Goal: Communication & Community: Answer question/provide support

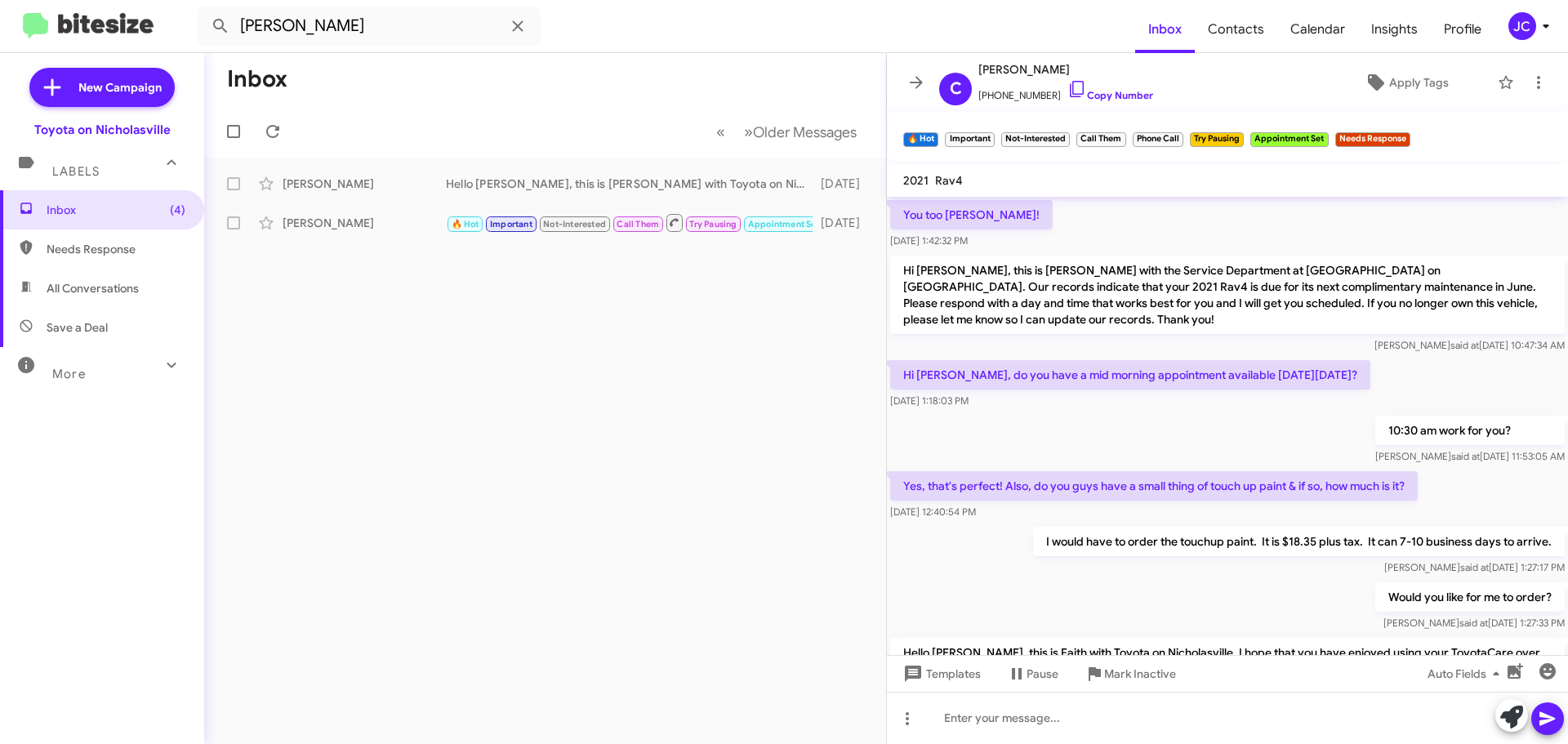
scroll to position [1022, 0]
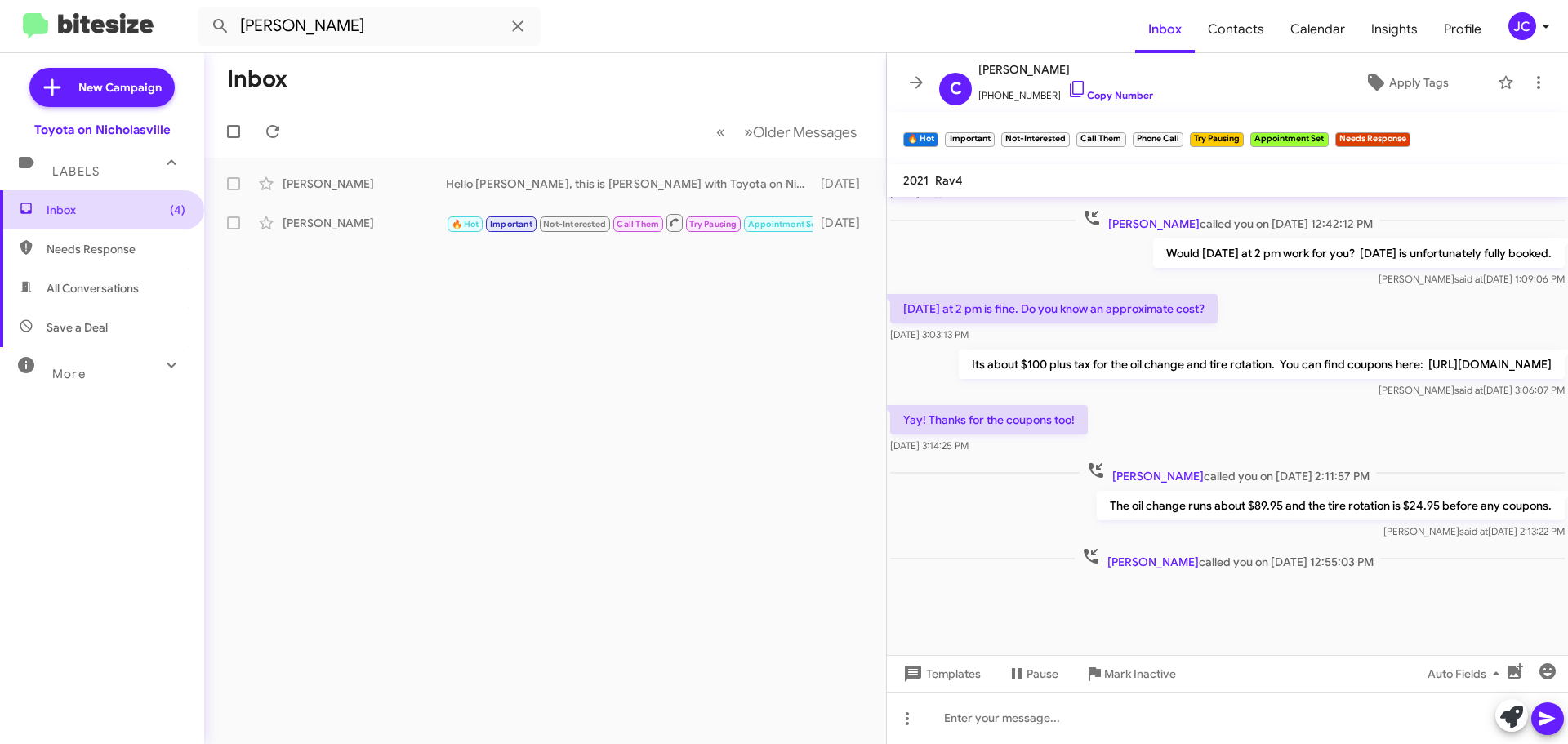
click at [136, 203] on span "Inbox (4)" at bounding box center [116, 209] width 139 height 16
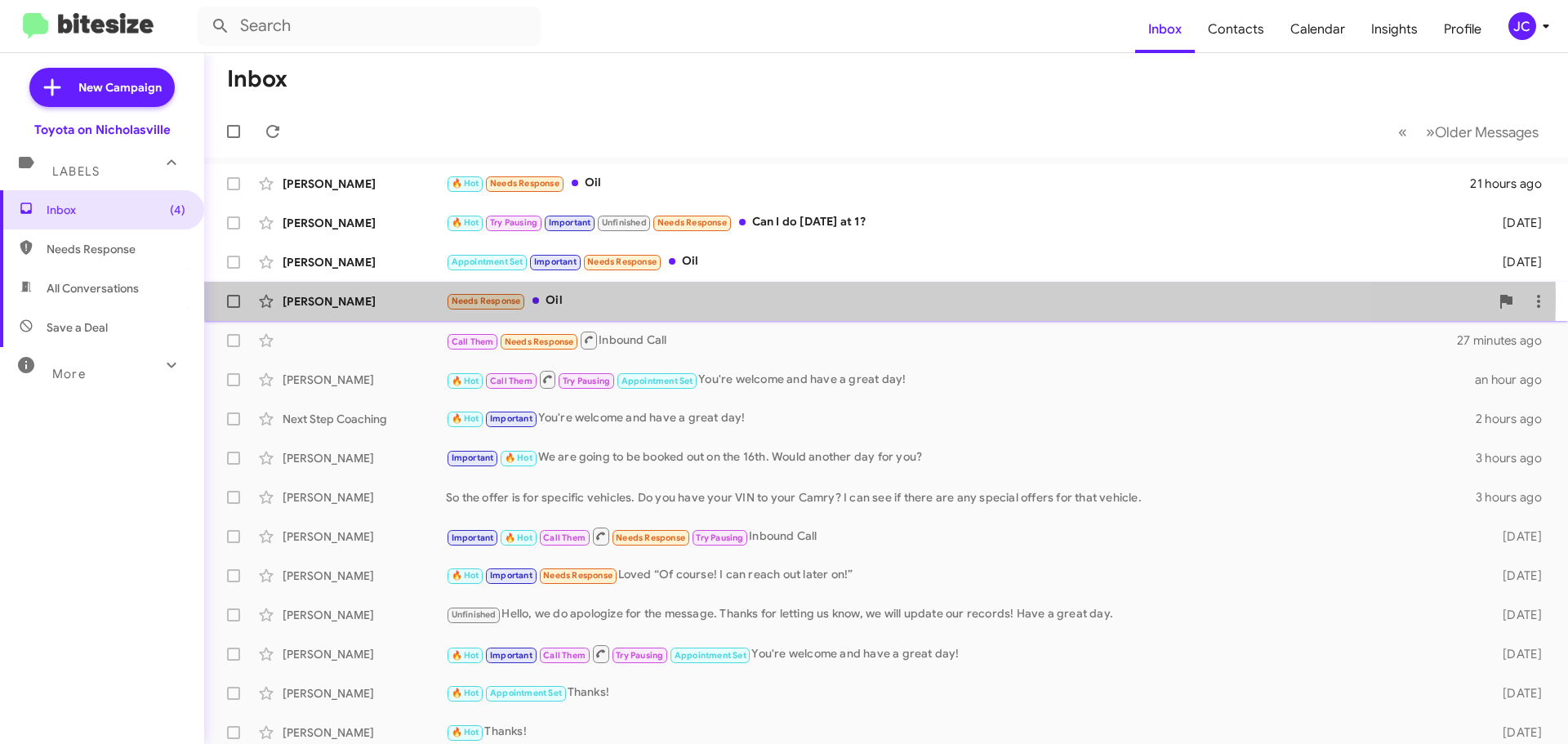
click at [322, 294] on div "[PERSON_NAME]" at bounding box center [364, 301] width 163 height 16
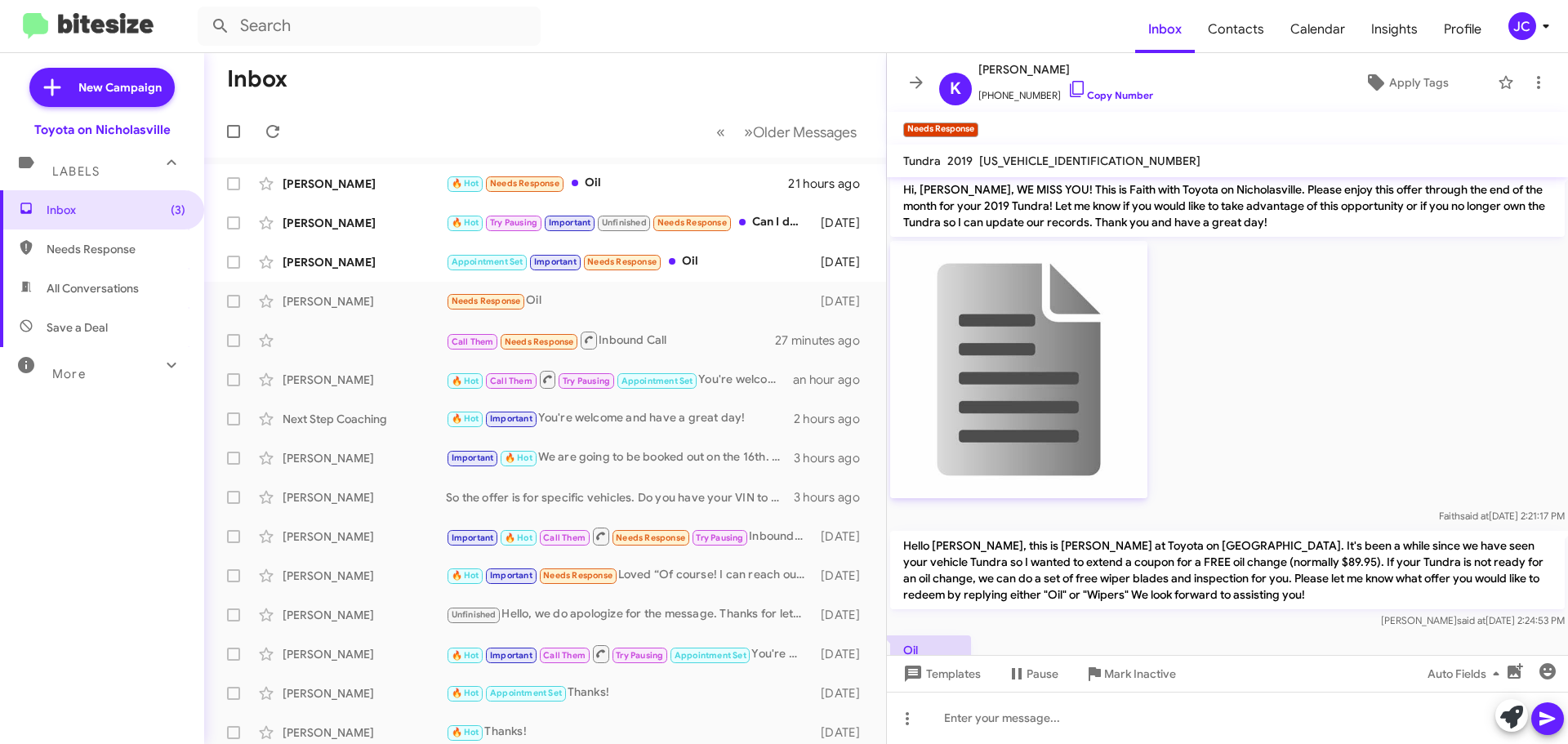
scroll to position [1031, 0]
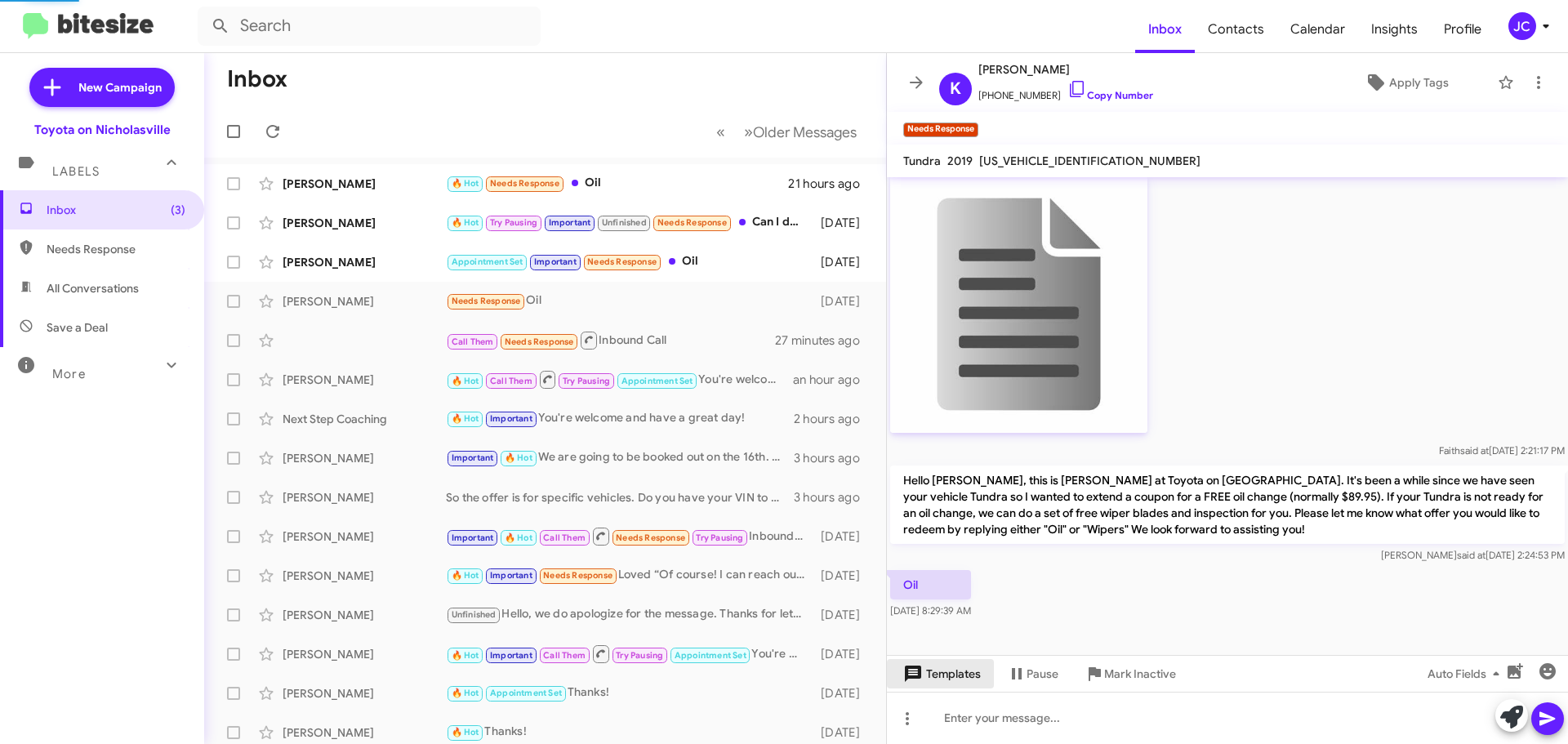
click at [983, 673] on button "Templates" at bounding box center [940, 673] width 107 height 29
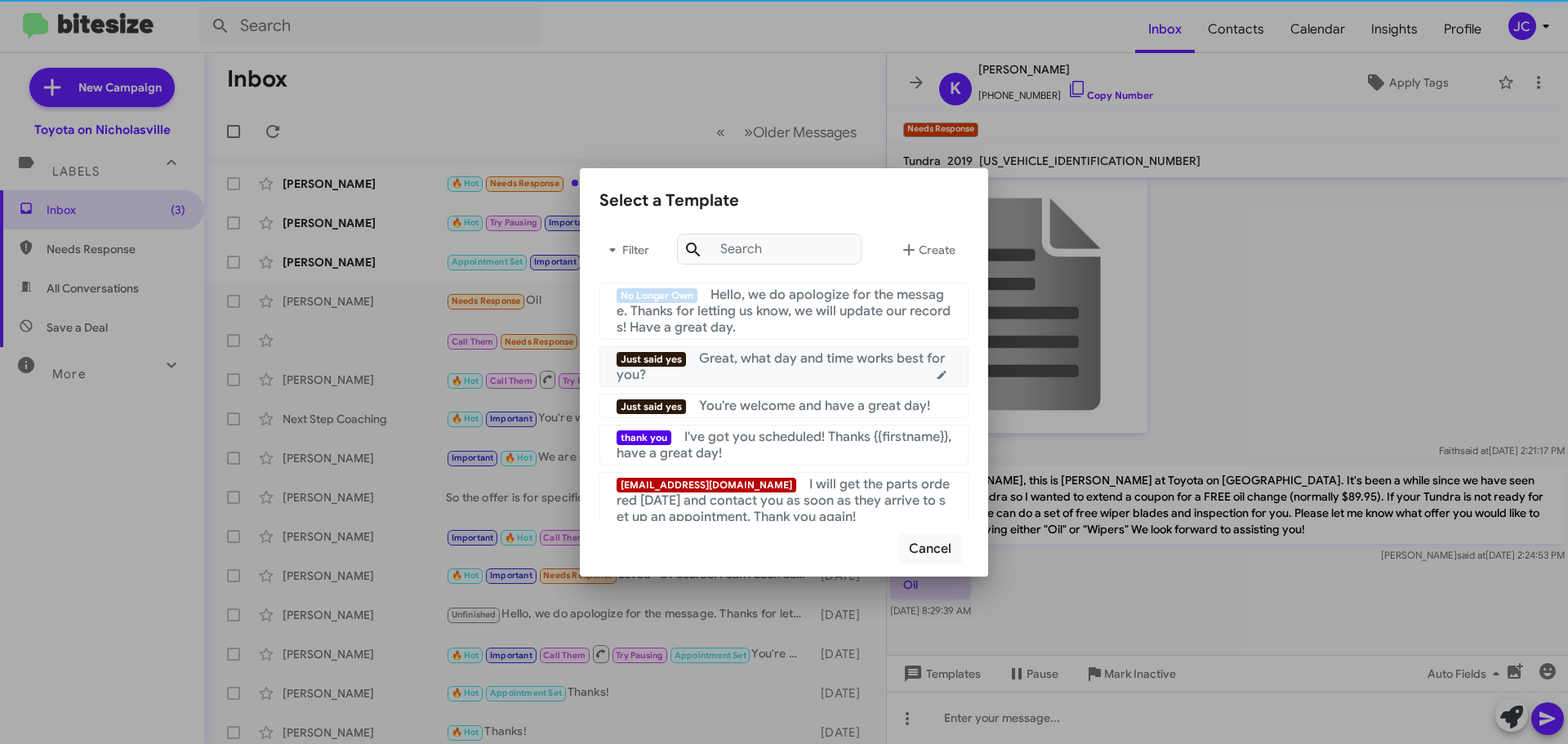
click at [767, 360] on span "Great, what day and time works best for you?" at bounding box center [780, 366] width 328 height 33
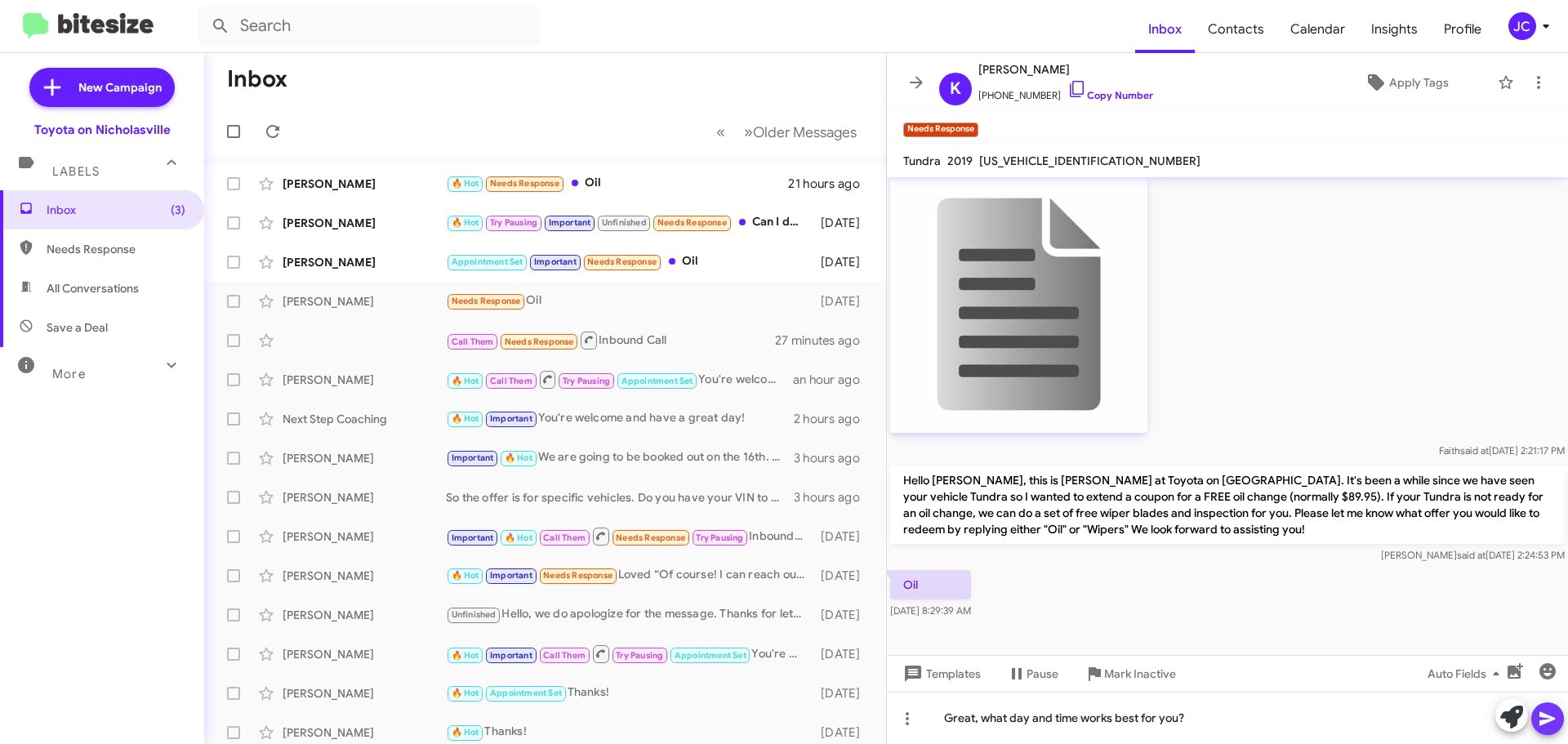
click at [1557, 710] on button at bounding box center [1547, 718] width 33 height 33
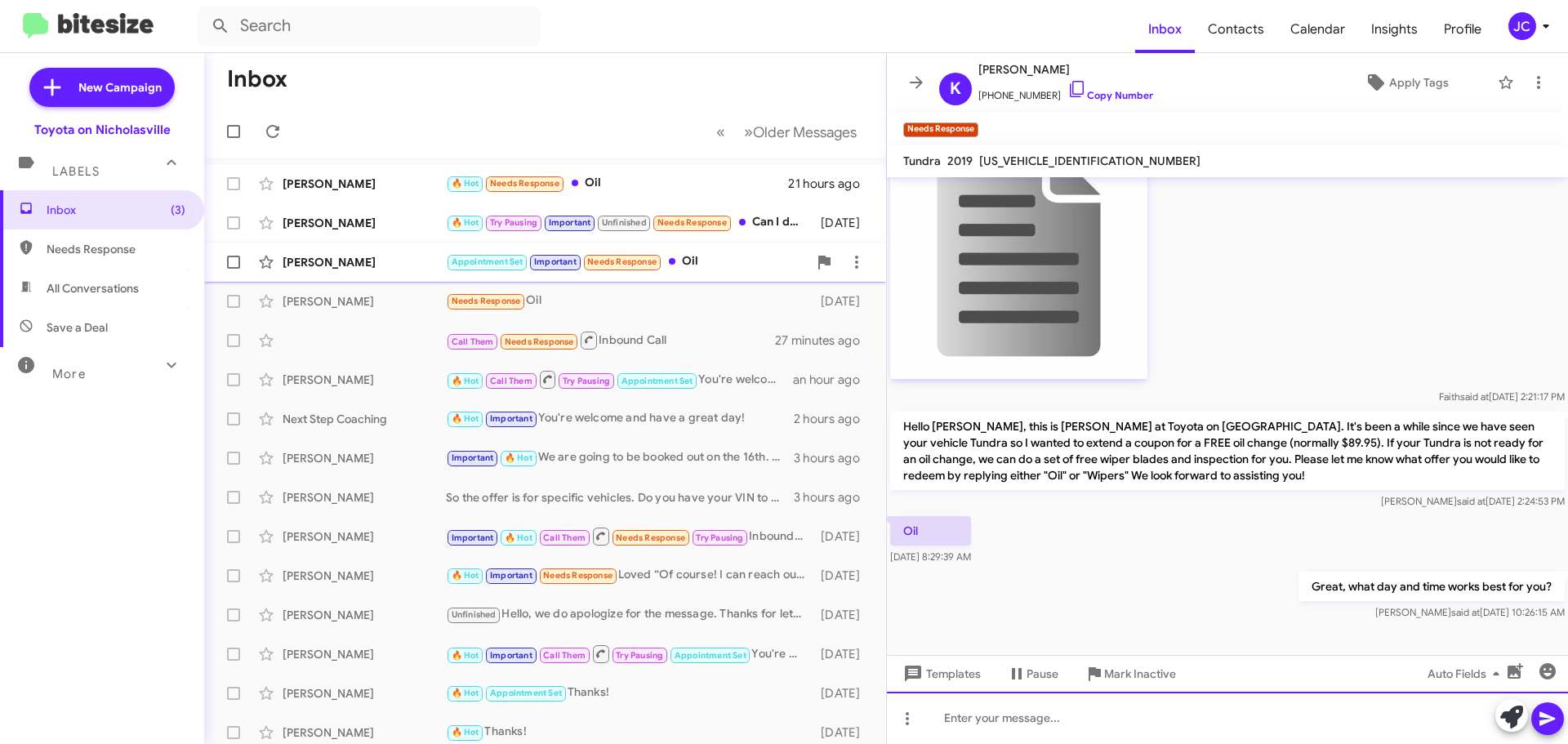
scroll to position [1091, 0]
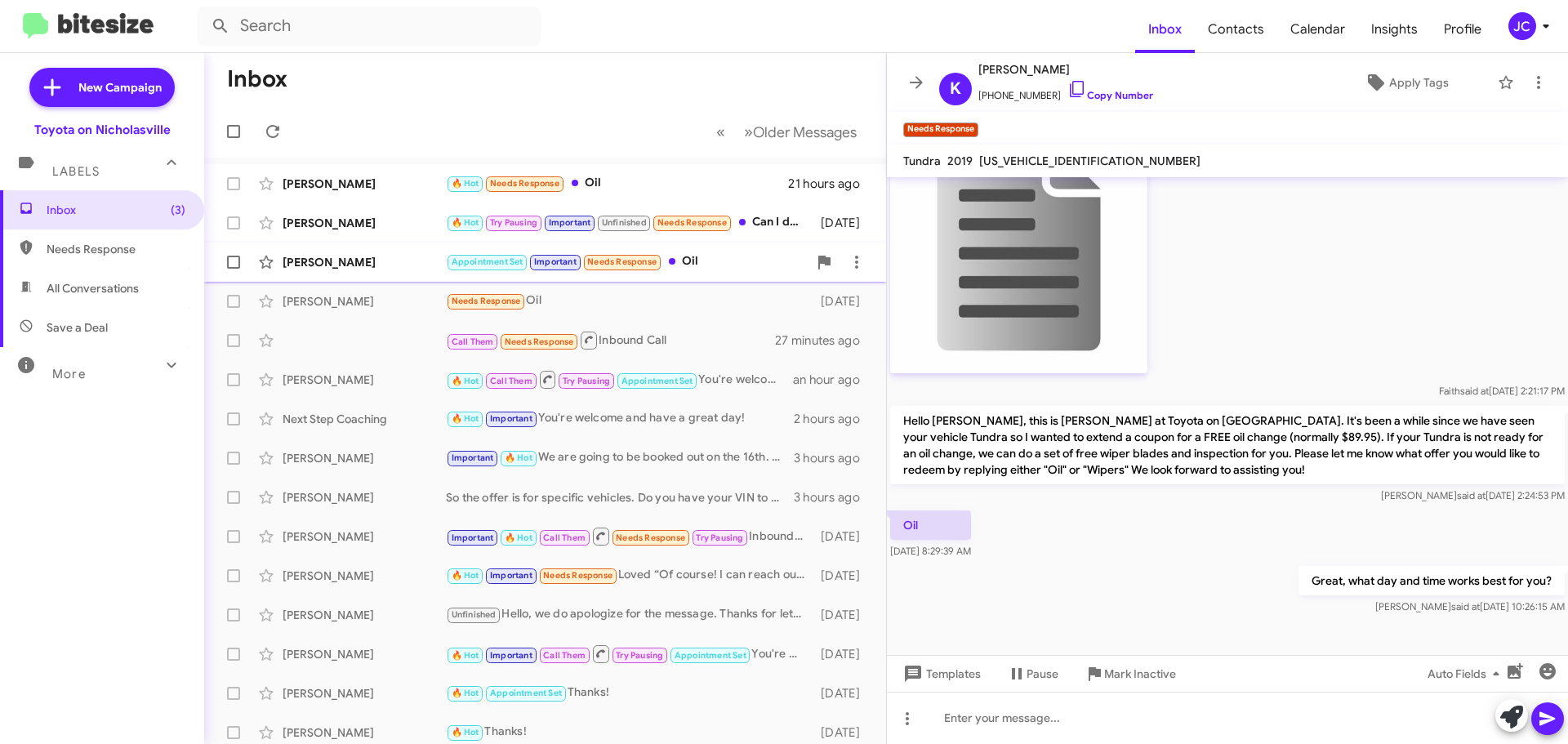
click at [325, 259] on div "[PERSON_NAME]" at bounding box center [364, 262] width 163 height 16
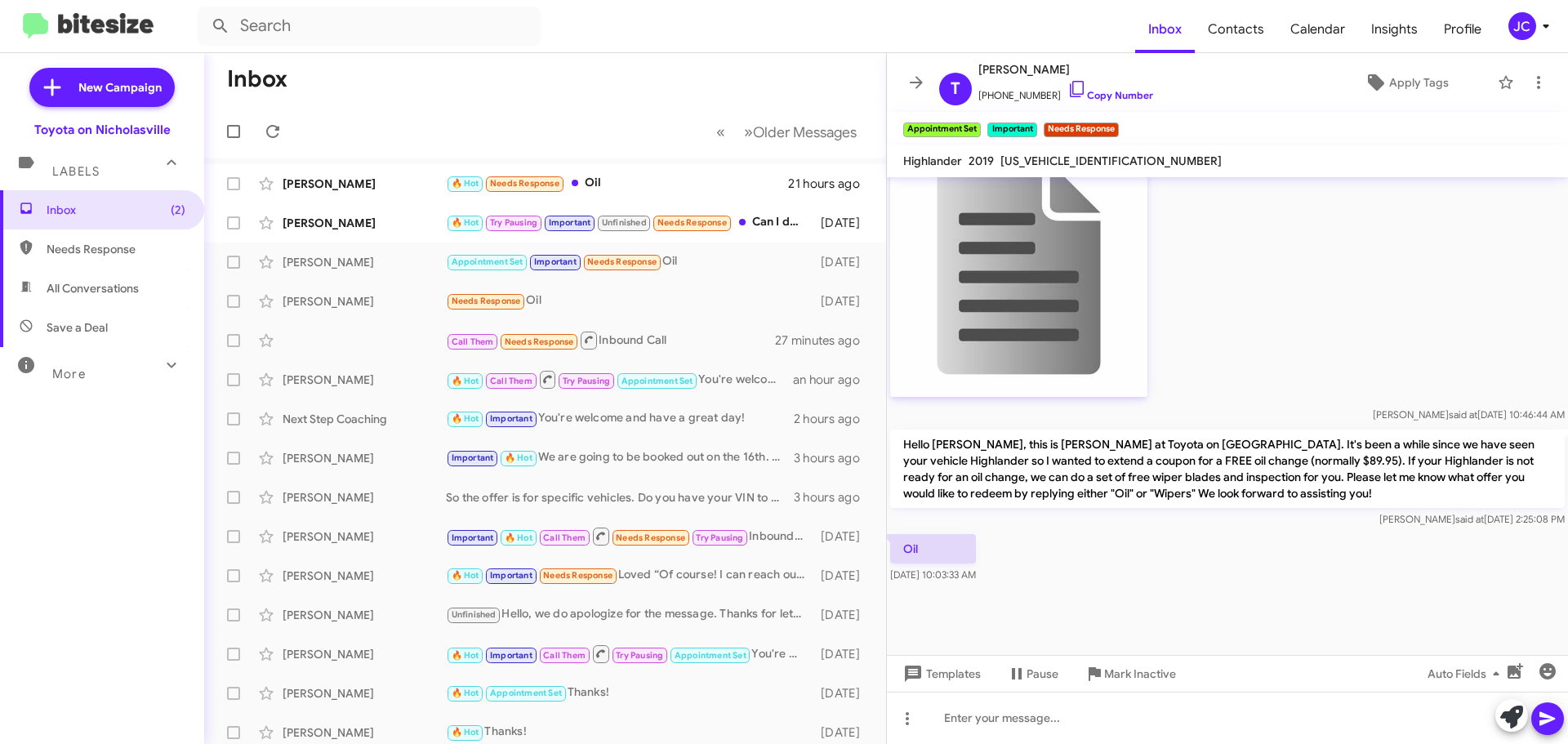
scroll to position [2692, 0]
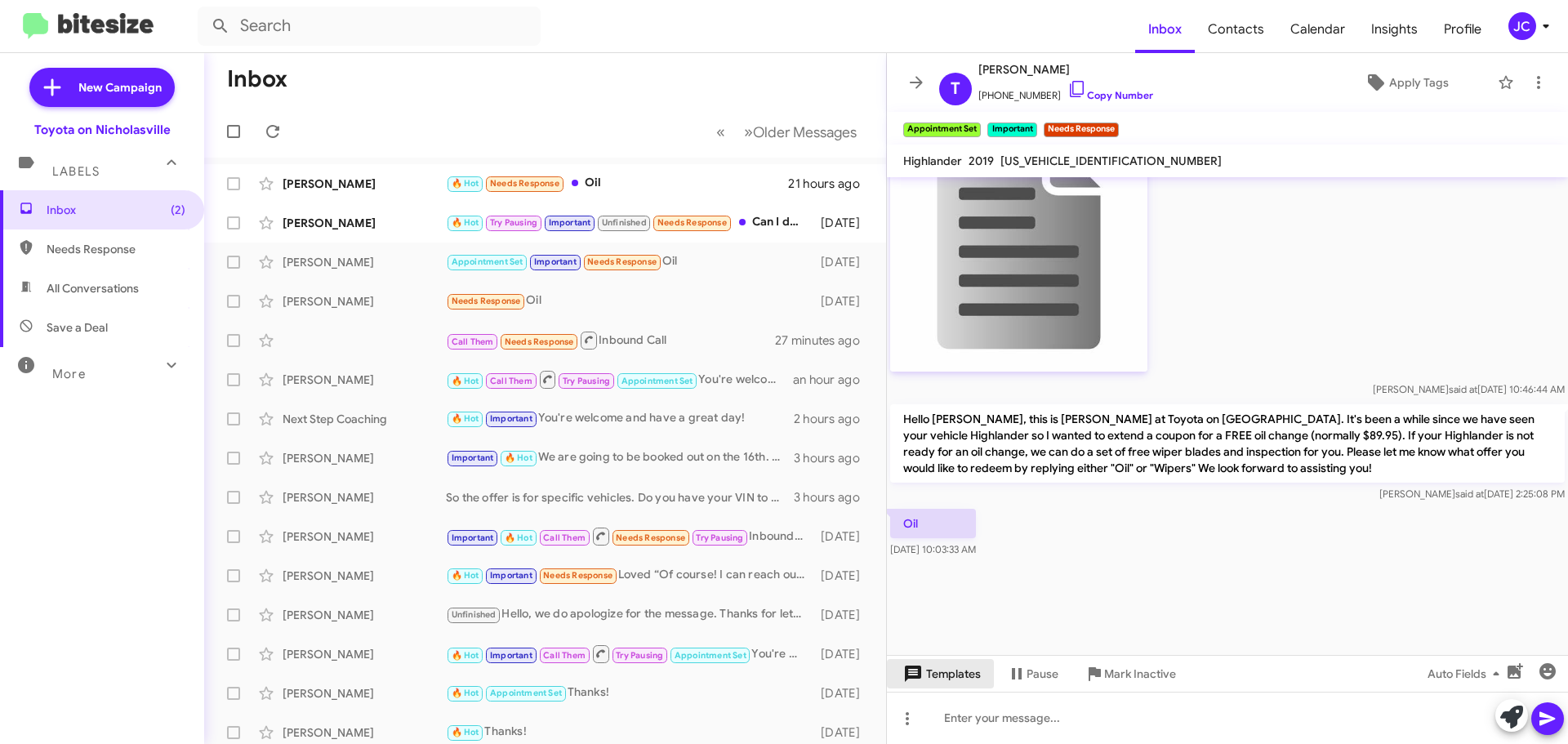
click at [954, 674] on span "Templates" at bounding box center [940, 673] width 81 height 29
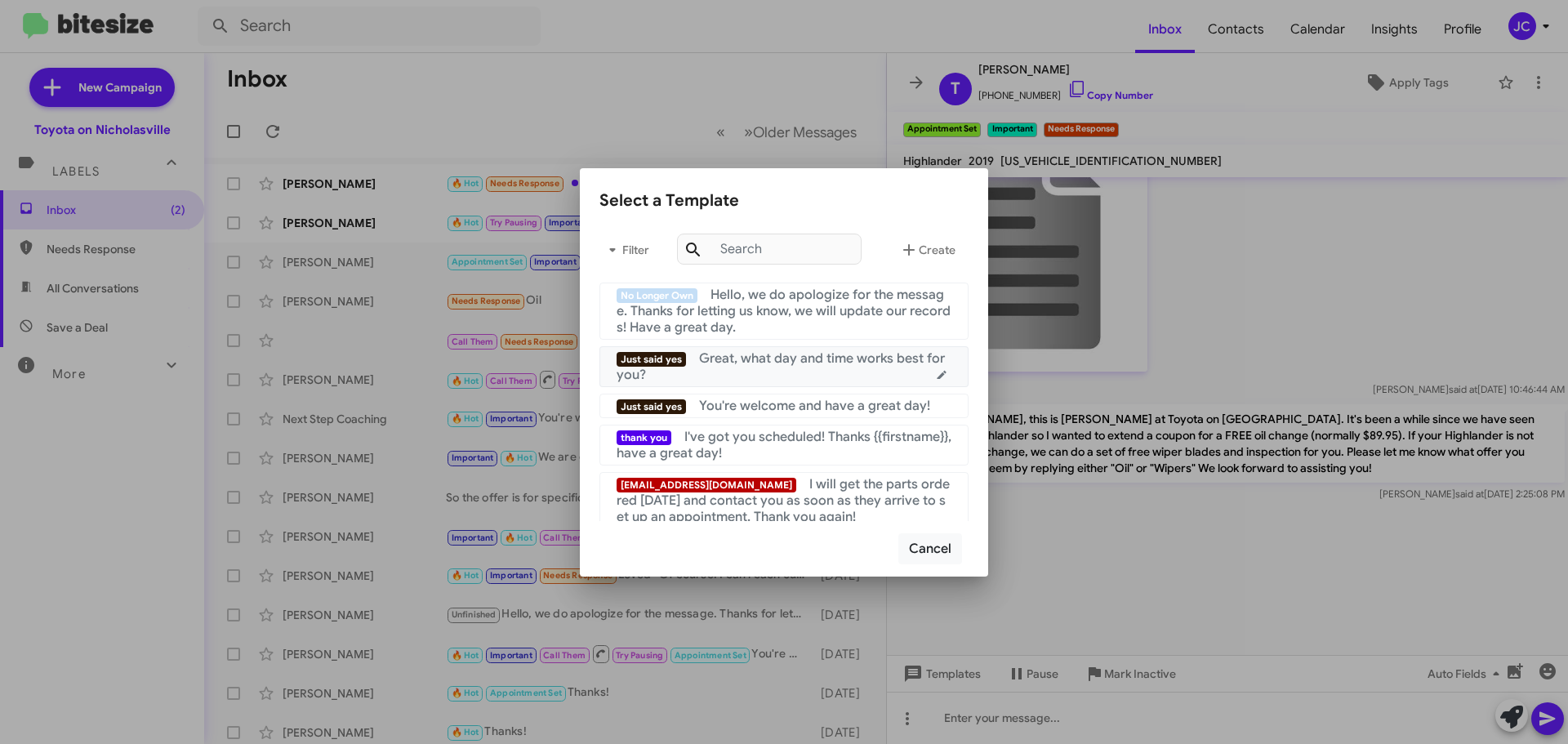
click at [804, 364] on span "Great, what day and time works best for you?" at bounding box center [780, 366] width 328 height 33
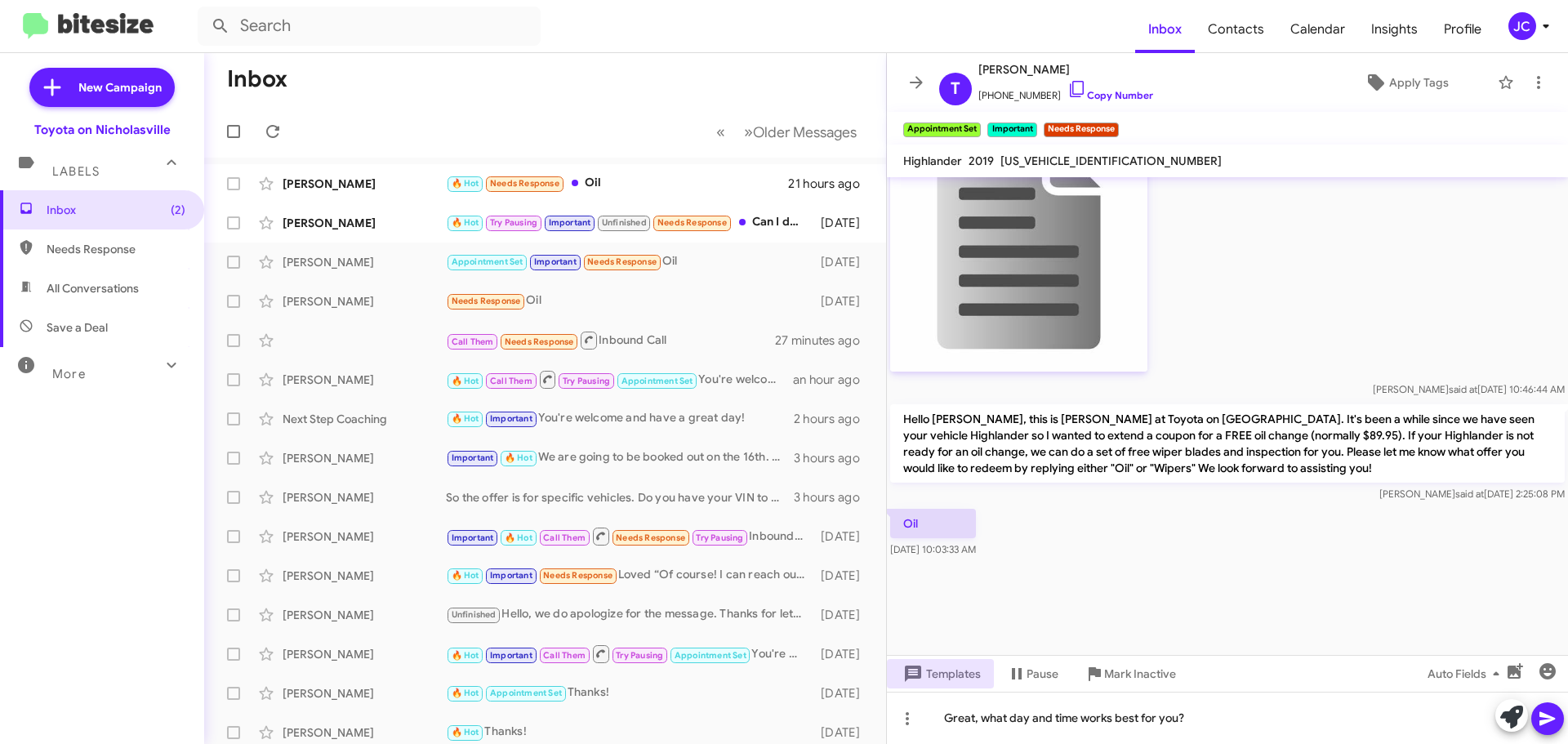
click at [1540, 718] on icon at bounding box center [1548, 718] width 19 height 19
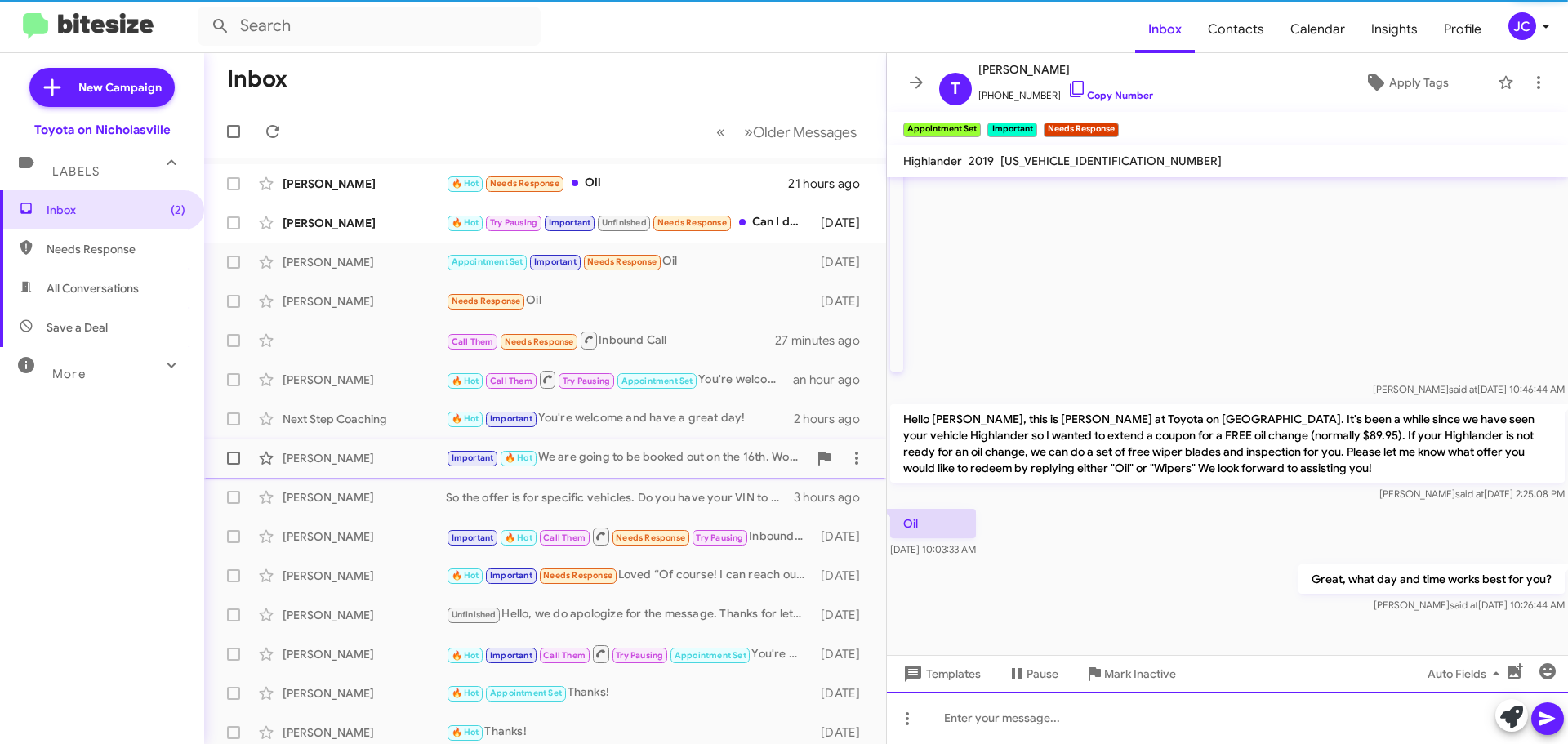
scroll to position [0, 0]
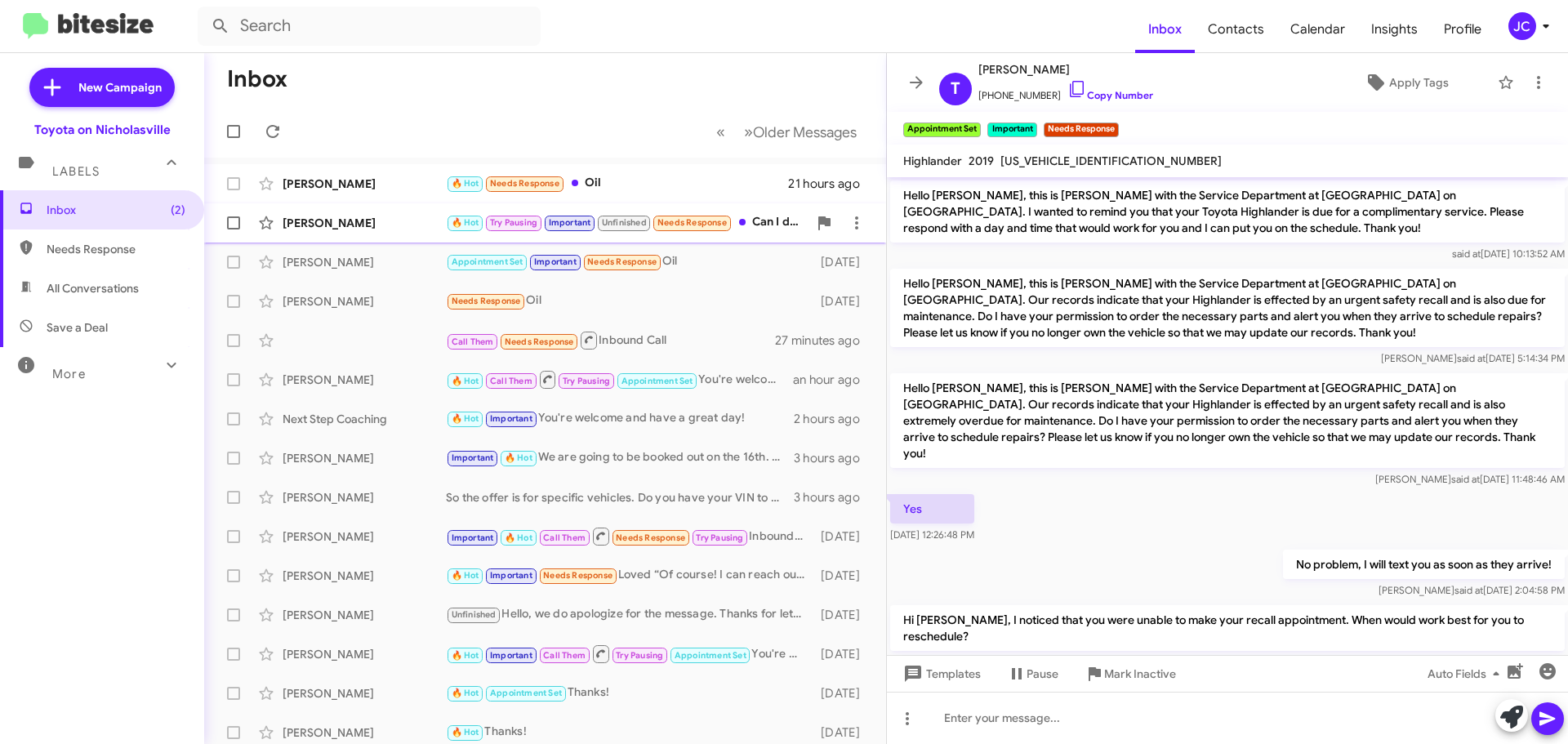
click at [303, 223] on div "[PERSON_NAME]" at bounding box center [364, 222] width 163 height 16
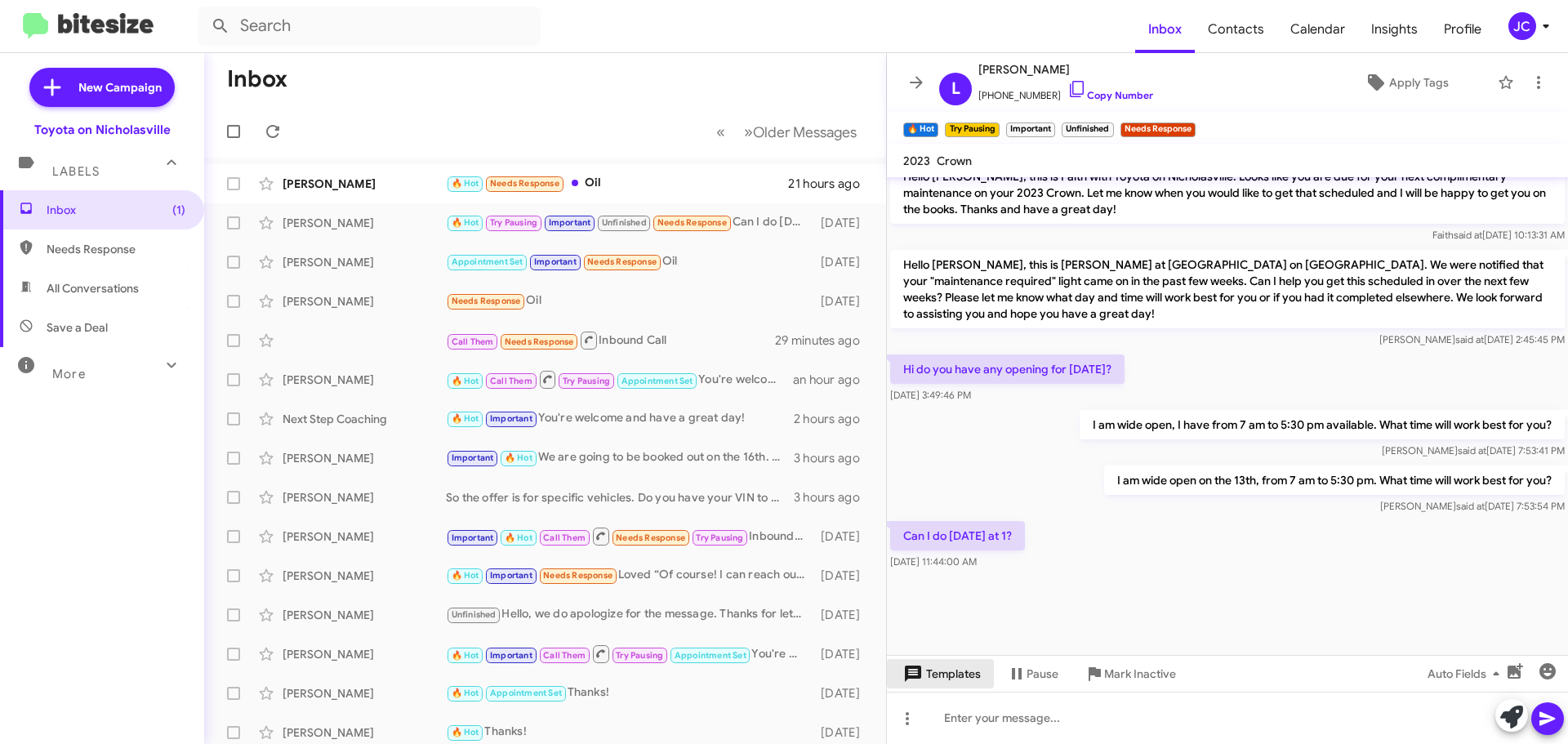
click at [963, 685] on span "Templates" at bounding box center [940, 673] width 81 height 29
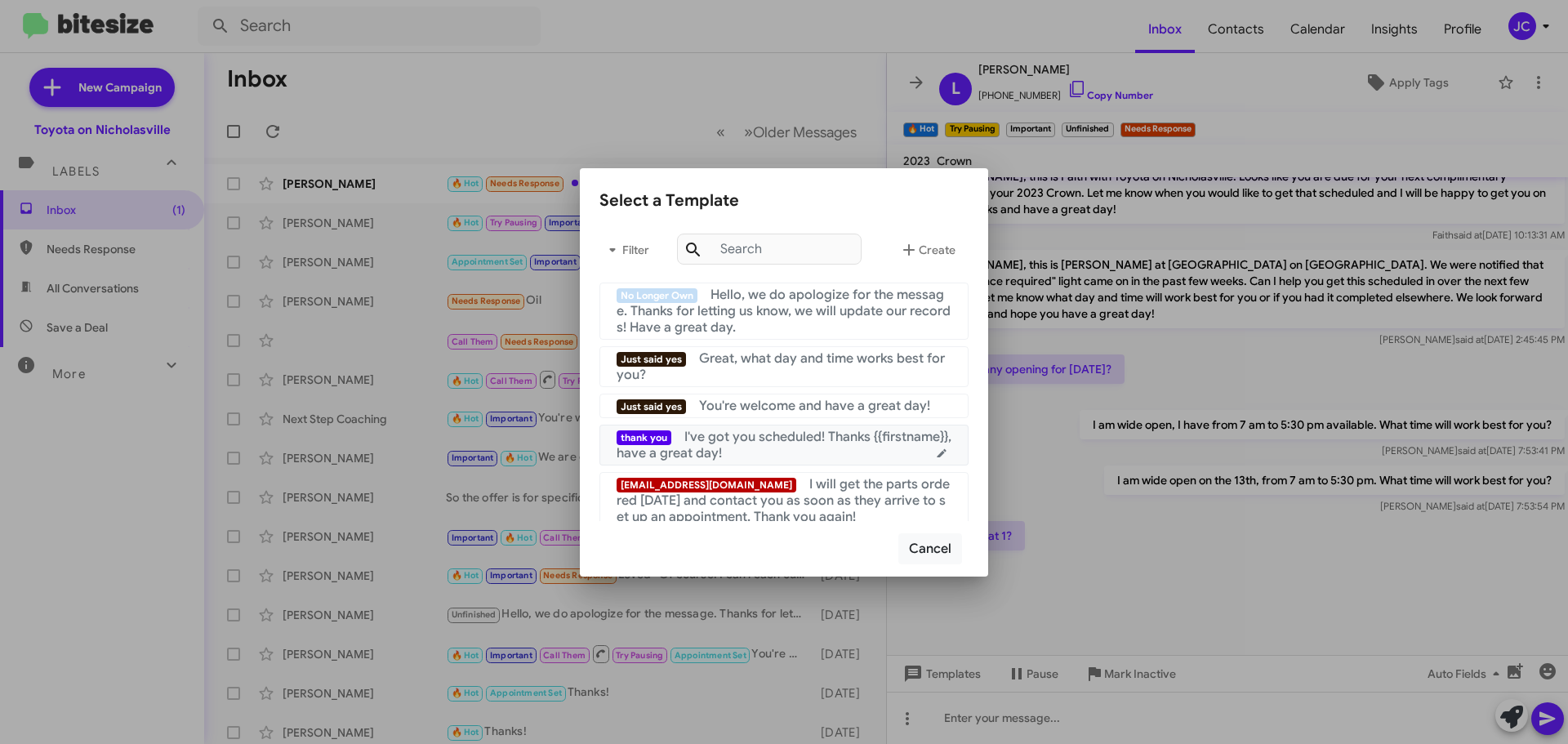
click at [810, 442] on span "I've got you scheduled! Thanks {{firstname}}, have a great day!" at bounding box center [783, 445] width 335 height 33
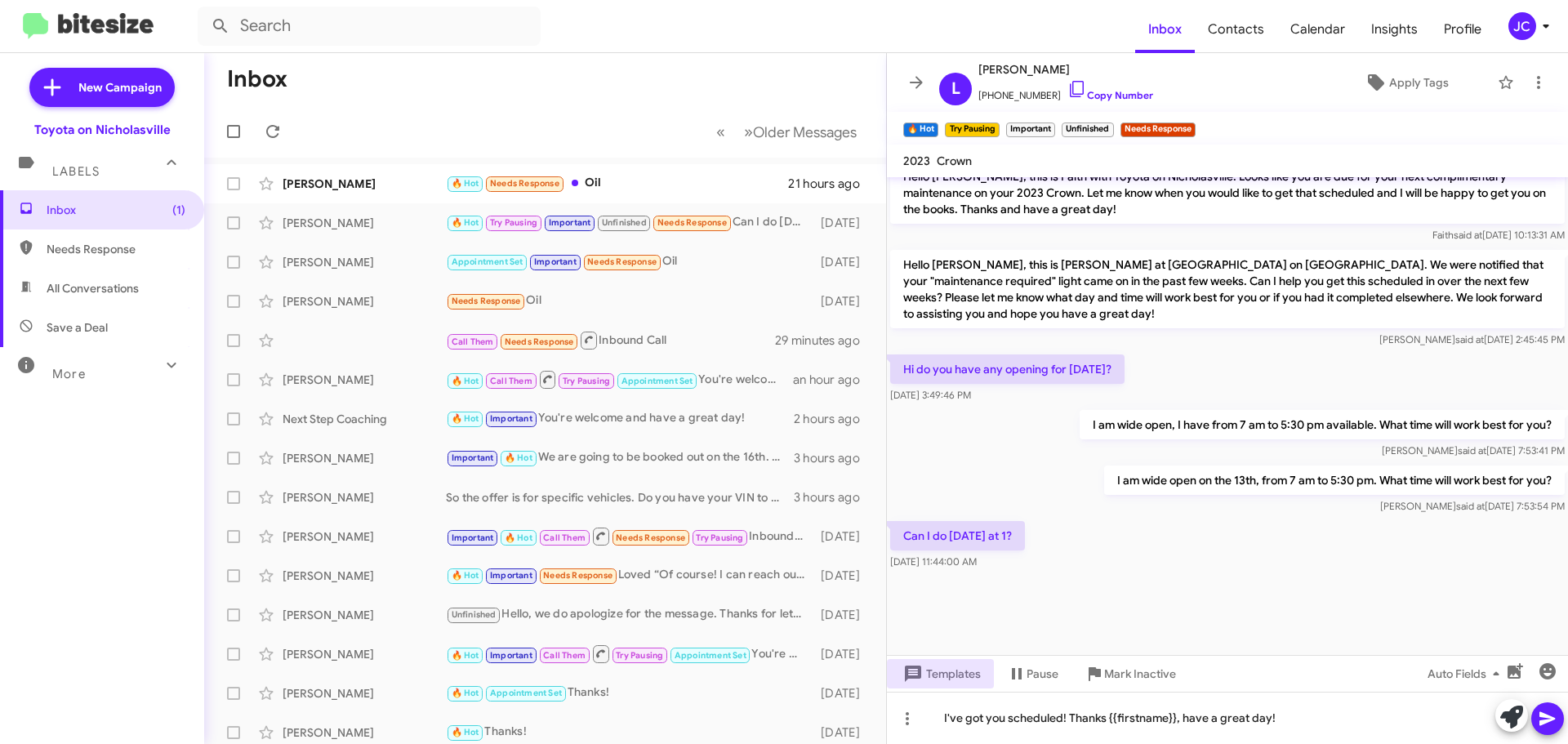
click at [1541, 719] on icon at bounding box center [1548, 718] width 19 height 19
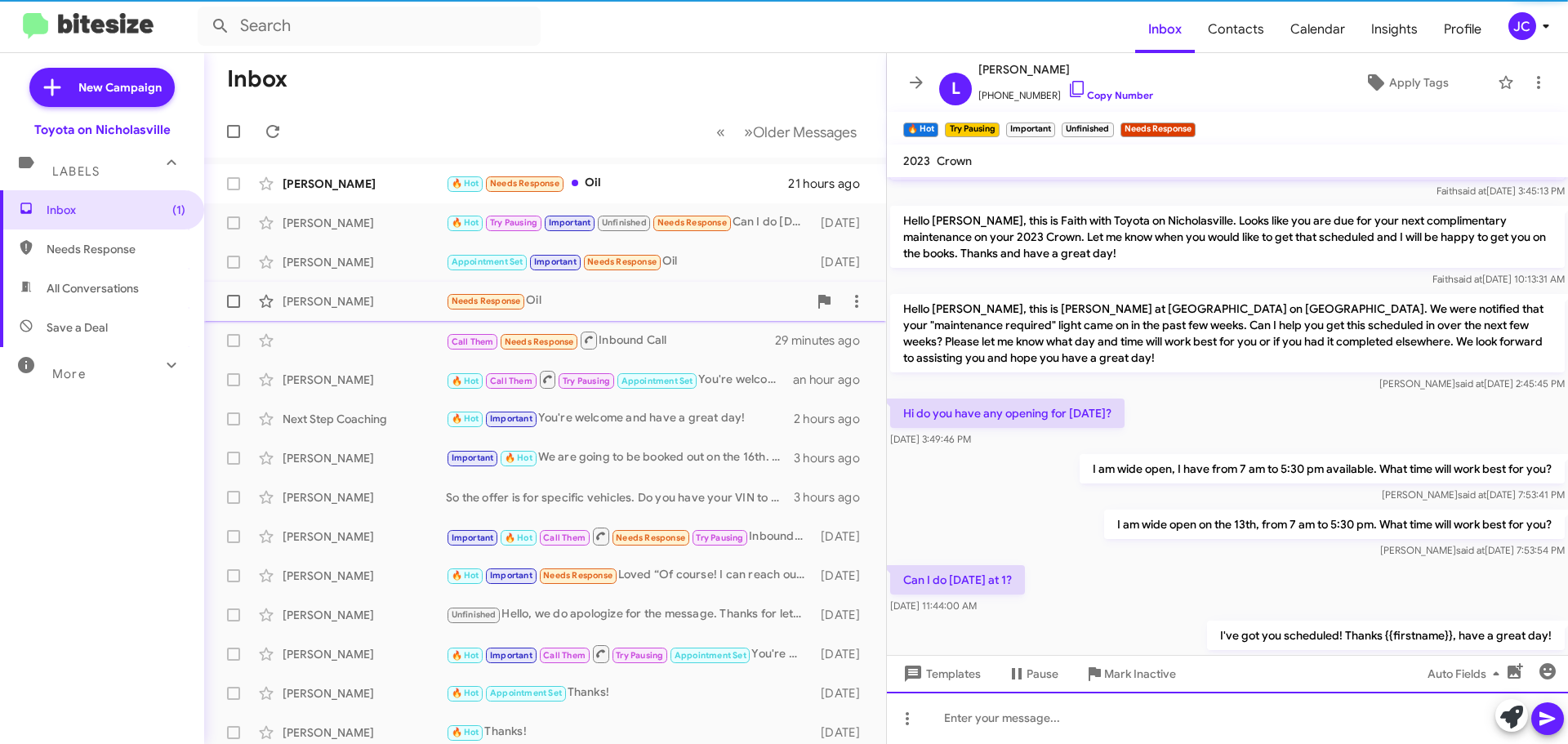
scroll to position [0, 0]
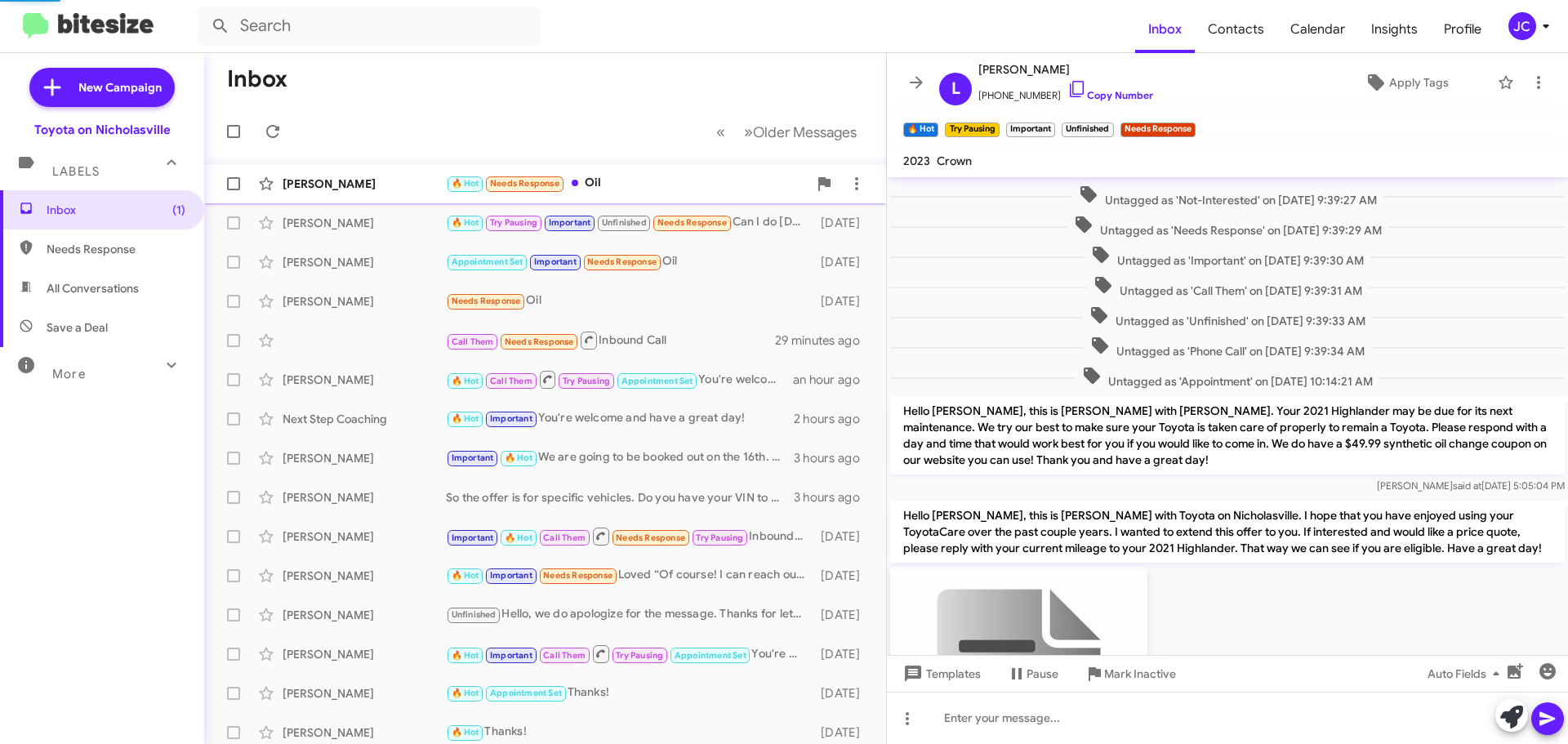
click at [332, 189] on div "[PERSON_NAME]" at bounding box center [364, 184] width 163 height 16
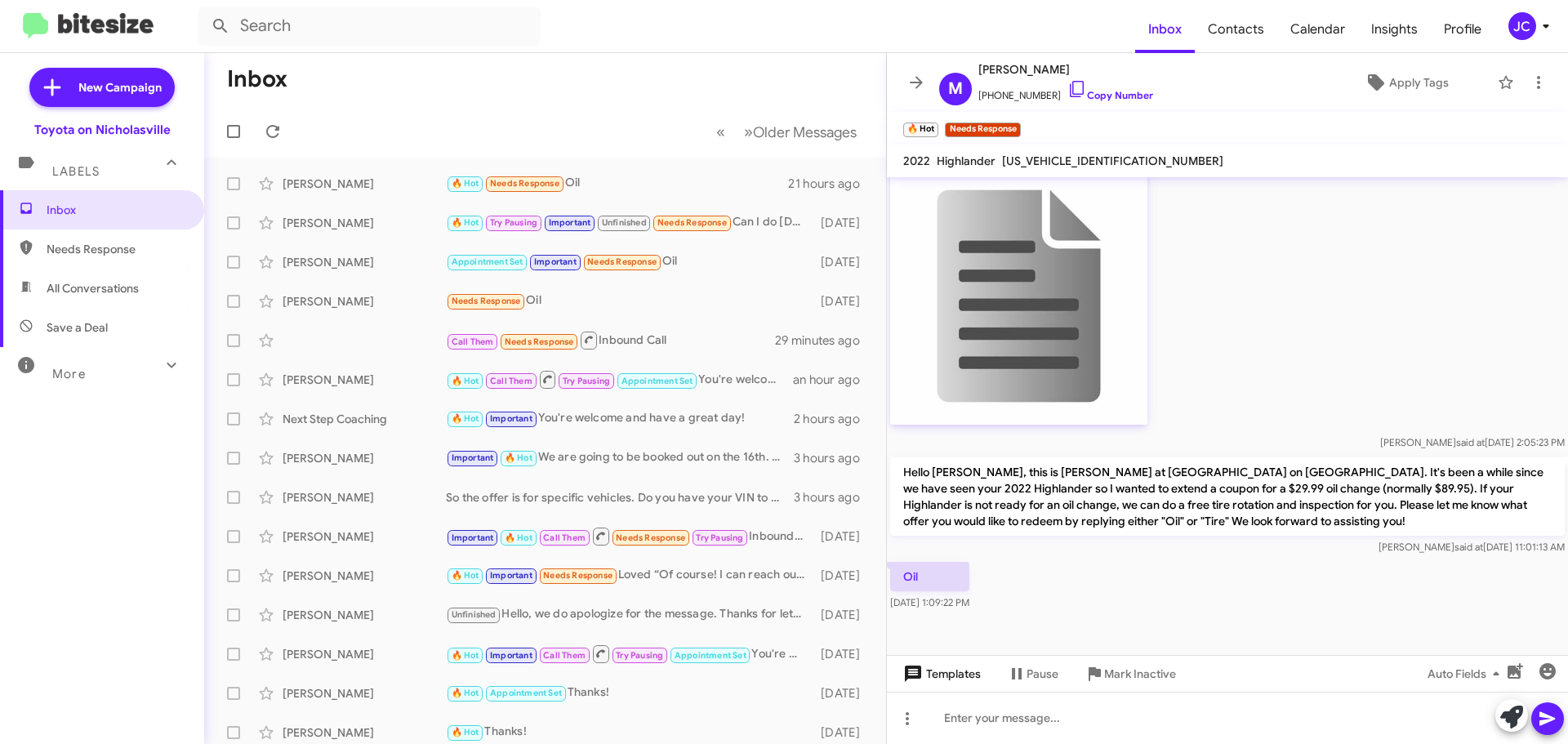
click at [965, 675] on span "Templates" at bounding box center [940, 673] width 81 height 29
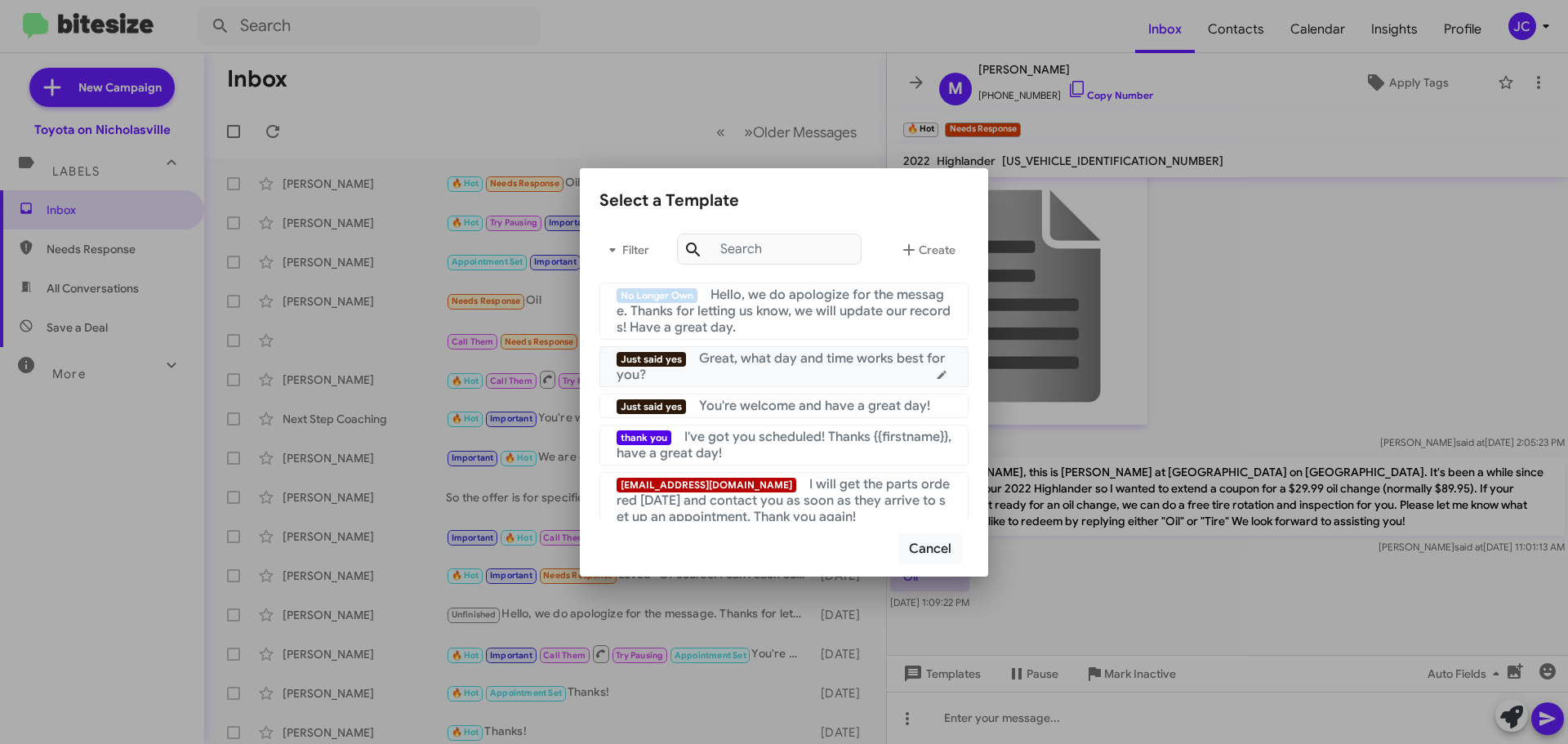
click at [803, 354] on span "Great, what day and time works best for you?" at bounding box center [780, 366] width 328 height 33
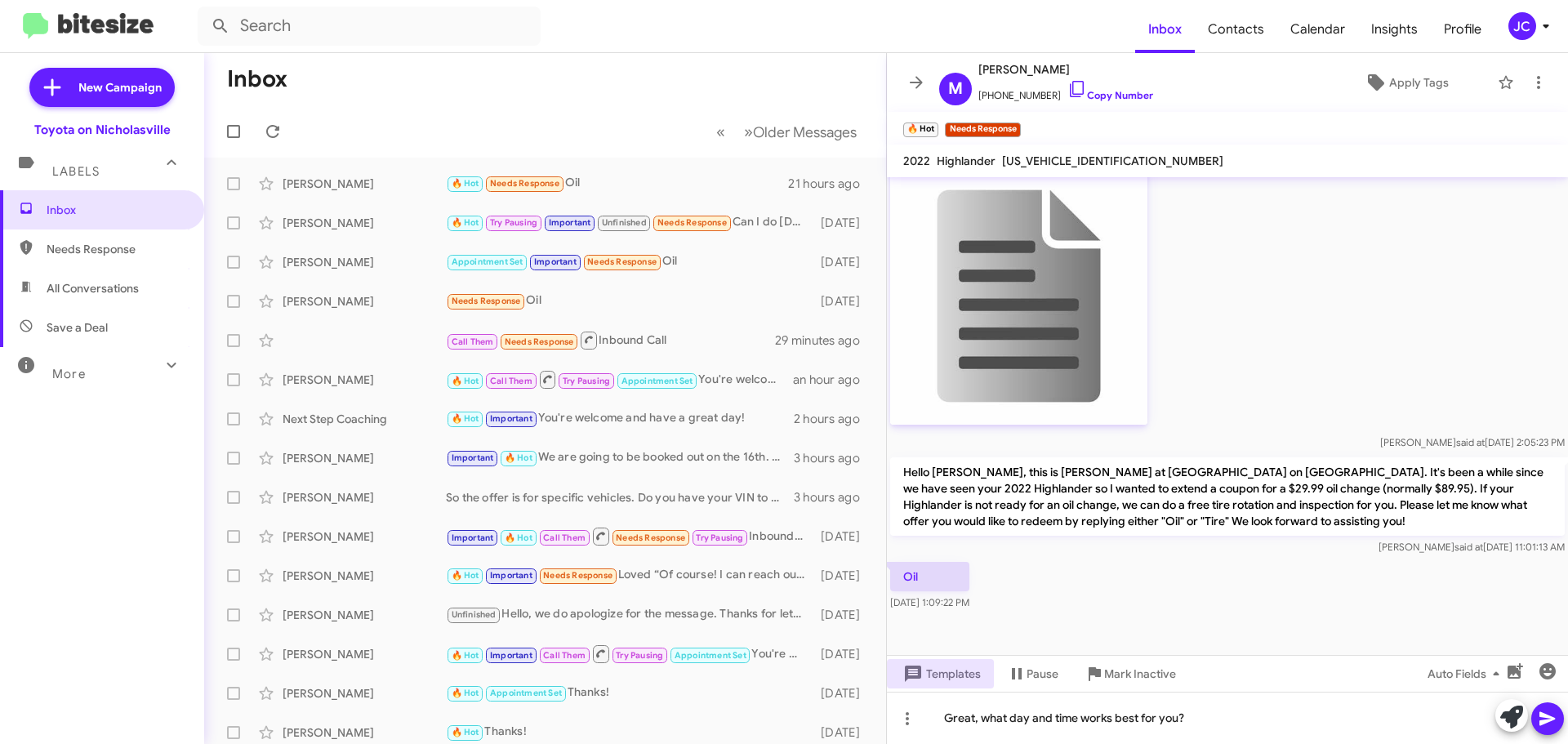
click at [1544, 712] on icon at bounding box center [1548, 718] width 19 height 19
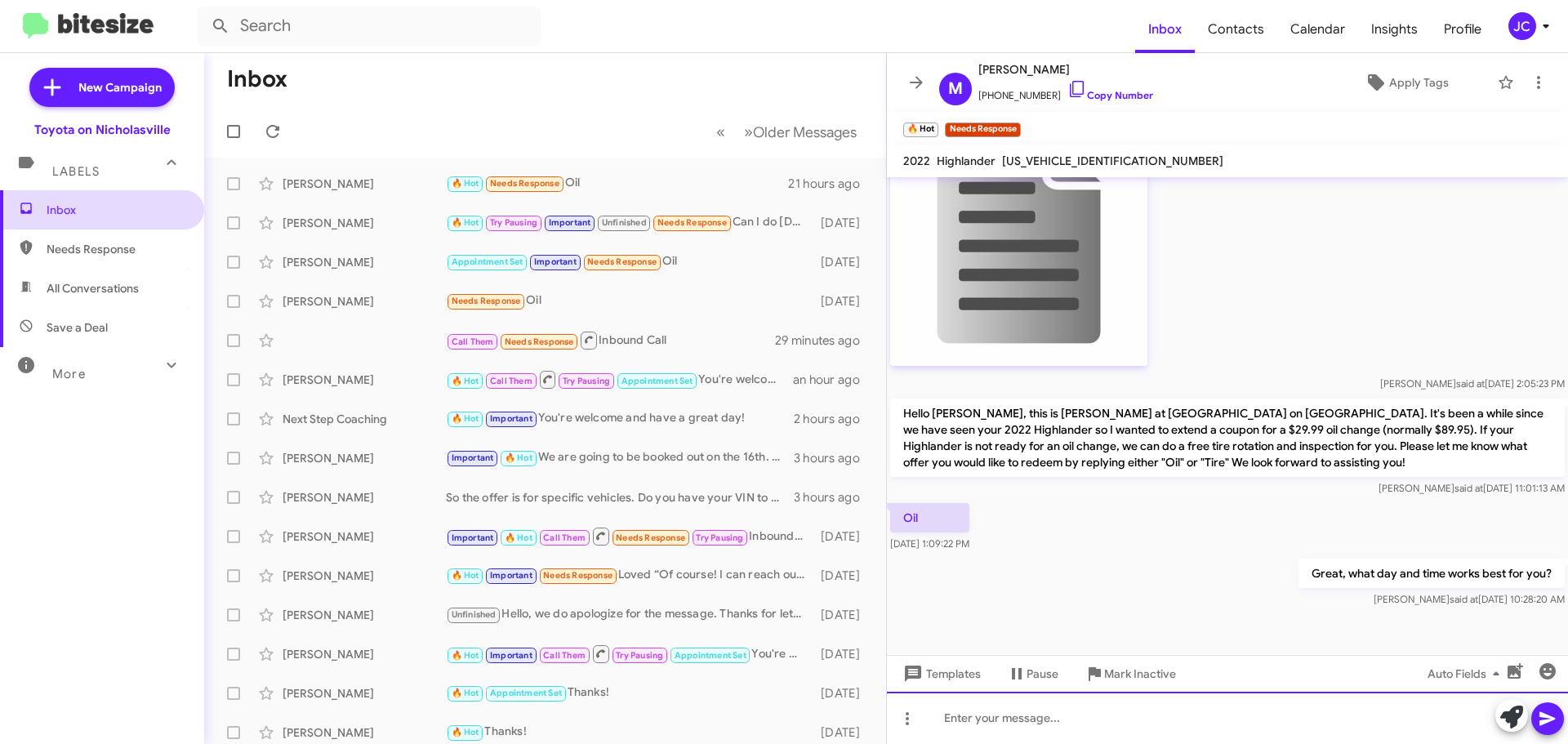
scroll to position [909, 0]
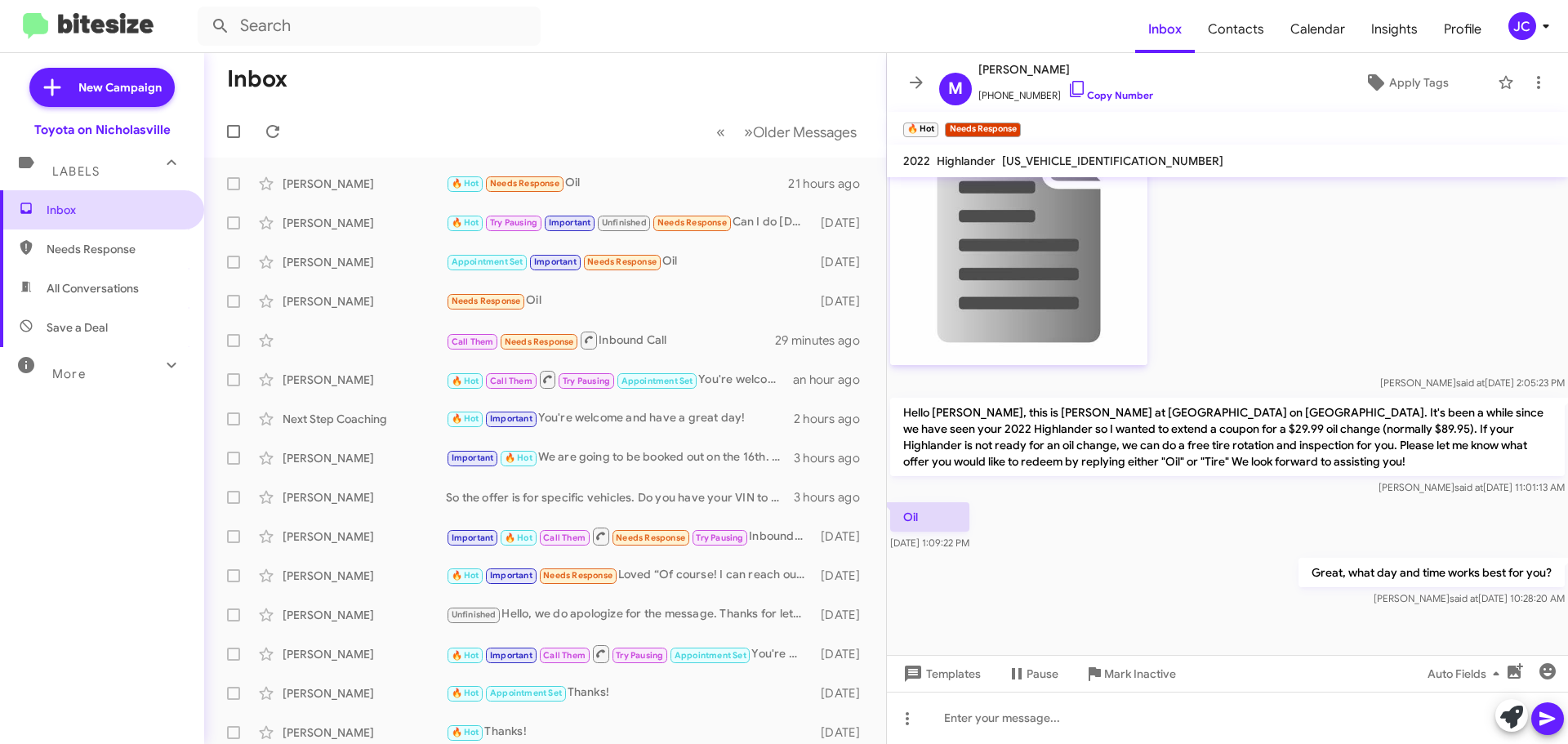
click at [135, 212] on span "Inbox" at bounding box center [116, 209] width 139 height 16
